Goal: Task Accomplishment & Management: Complete application form

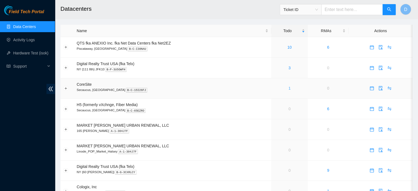
click at [289, 88] on link "1" at bounding box center [290, 88] width 2 height 4
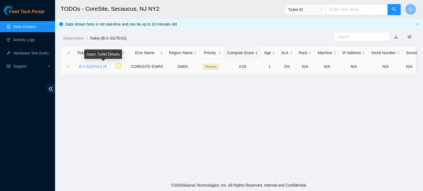
click at [103, 67] on icon "button" at bounding box center [104, 67] width 4 height 4
click at [102, 67] on icon "button" at bounding box center [104, 67] width 4 height 4
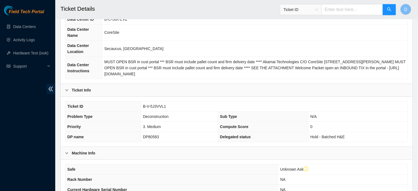
scroll to position [185, 0]
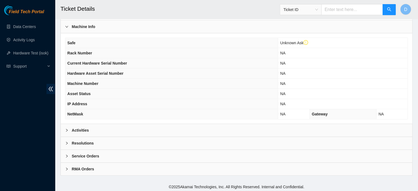
click at [96, 125] on div "Activities" at bounding box center [237, 130] width 352 height 13
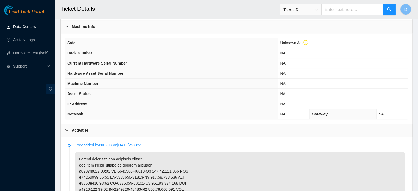
click at [21, 26] on link "Data Centers" at bounding box center [24, 26] width 23 height 4
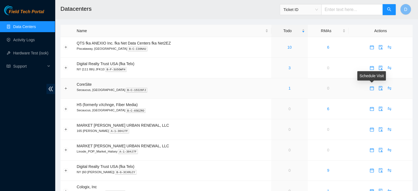
click at [371, 87] on icon "calendar" at bounding box center [372, 87] width 3 height 1
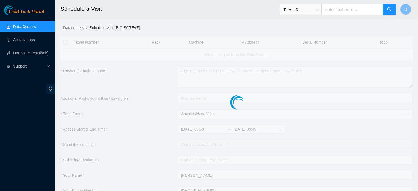
checkbox input "true"
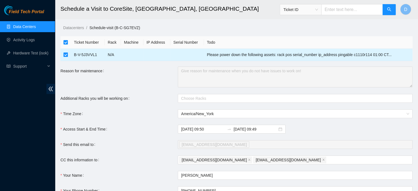
click at [65, 55] on input "checkbox" at bounding box center [66, 55] width 4 height 4
checkbox input "false"
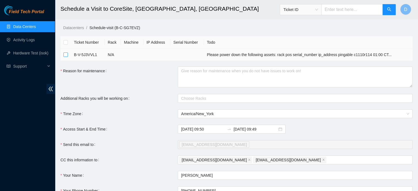
checkbox input "false"
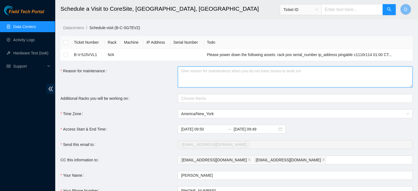
click at [192, 77] on textarea "Reason for maintenance" at bounding box center [295, 77] width 235 height 21
click at [197, 97] on div at bounding box center [292, 98] width 227 height 7
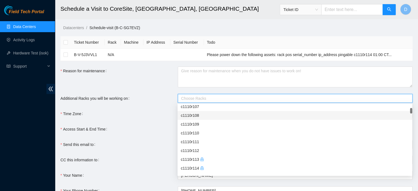
scroll to position [83, 0]
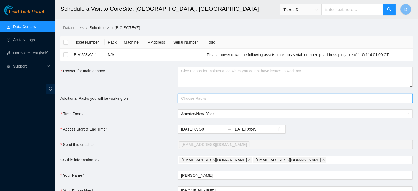
click at [206, 97] on div at bounding box center [292, 98] width 227 height 7
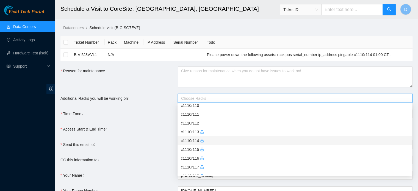
click at [200, 142] on icon "lock" at bounding box center [202, 141] width 4 height 4
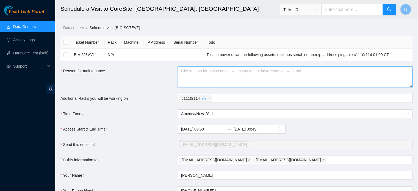
click at [191, 73] on textarea "Reason for maintenance" at bounding box center [295, 77] width 235 height 21
paste textarea "B-V-5J3VVL1"
type textarea "B"
paste textarea "B-V-5J3VVL1"
type textarea "working on ticket B-V-5J3VVL1 to shut down all machines."
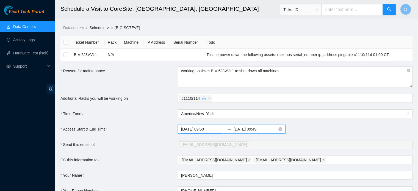
click at [215, 128] on input "2025-08-14 09:50" at bounding box center [203, 129] width 44 height 6
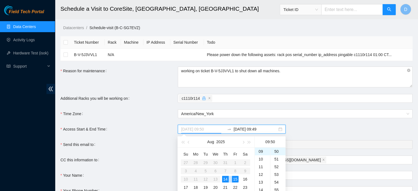
click at [226, 180] on div "14" at bounding box center [225, 179] width 7 height 7
type input "2025-08-14 09:50"
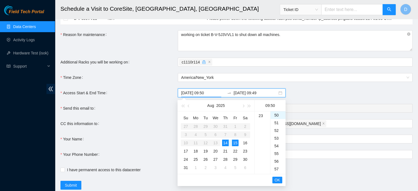
scroll to position [53, 0]
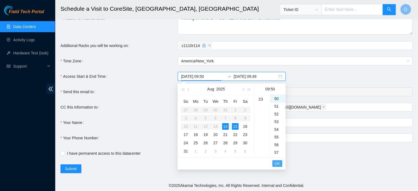
click at [277, 165] on span "OK" at bounding box center [278, 164] width 6 height 6
click at [225, 127] on div "14" at bounding box center [225, 126] width 7 height 7
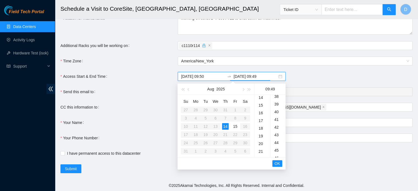
scroll to position [110, 0]
click at [260, 112] on div "16" at bounding box center [262, 112] width 15 height 8
type input "2025-08-14 16:49"
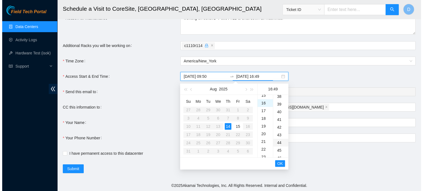
scroll to position [123, 0]
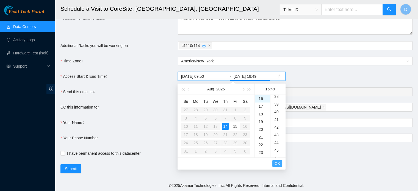
click at [281, 164] on button "OK" at bounding box center [278, 163] width 10 height 7
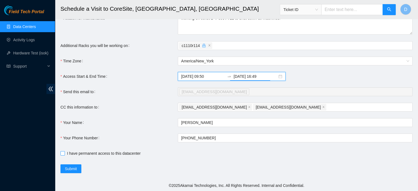
click at [62, 153] on input "I have permanent access to this datacenter" at bounding box center [63, 153] width 4 height 4
checkbox input "true"
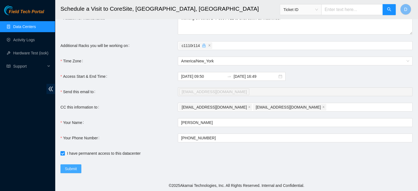
click at [74, 168] on span "Submit" at bounding box center [71, 169] width 12 height 6
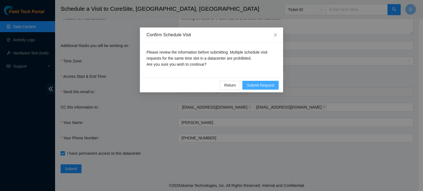
click at [267, 84] on span "Submit Request" at bounding box center [260, 85] width 28 height 6
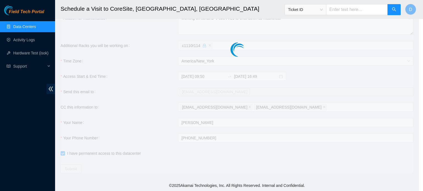
type input "2025-08-14 09:51"
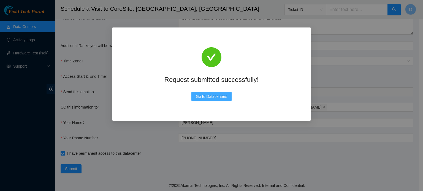
click at [209, 98] on span "Go to Datacenters" at bounding box center [211, 97] width 31 height 6
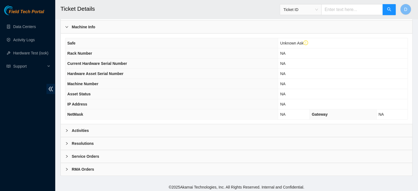
scroll to position [185, 0]
drag, startPoint x: 94, startPoint y: 142, endPoint x: 95, endPoint y: 139, distance: 3.2
click at [93, 142] on div "Resolutions" at bounding box center [237, 143] width 352 height 13
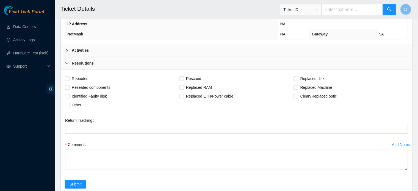
scroll to position [205, 0]
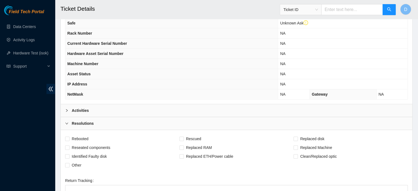
click at [82, 108] on b "Activities" at bounding box center [80, 111] width 17 height 6
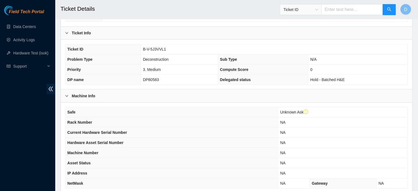
scroll to position [67, 0]
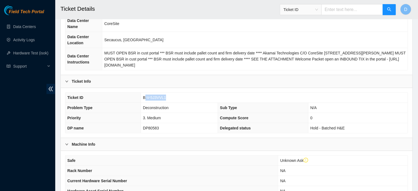
drag, startPoint x: 144, startPoint y: 96, endPoint x: 176, endPoint y: 95, distance: 31.4
click at [176, 95] on td "B-V-5J3VVL1" at bounding box center [274, 98] width 267 height 10
click at [138, 98] on th "Ticket ID" at bounding box center [102, 98] width 75 height 10
drag, startPoint x: 141, startPoint y: 97, endPoint x: 173, endPoint y: 97, distance: 31.9
click at [173, 97] on td "B-V-5J3VVL1" at bounding box center [274, 98] width 267 height 10
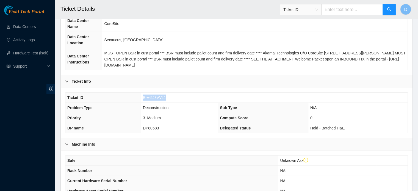
copy span "B-V-5J3VVL1"
